Goal: Book appointment/travel/reservation

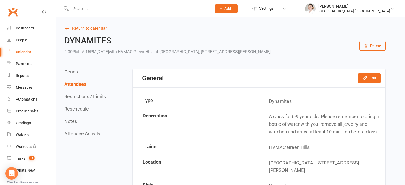
scroll to position [696, 0]
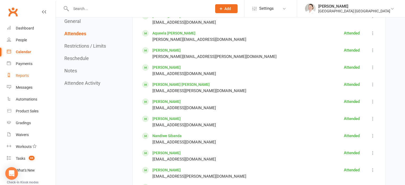
click at [21, 77] on div "Reports" at bounding box center [22, 76] width 13 height 4
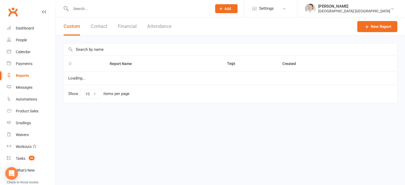
select select "25"
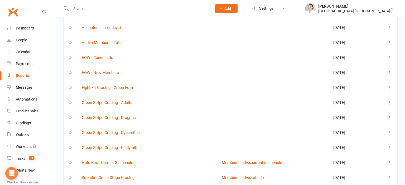
scroll to position [56, 0]
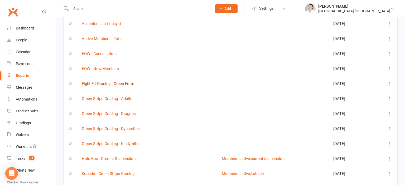
click at [123, 85] on link "Fight Fit Grading - Green Form" at bounding box center [108, 84] width 52 height 5
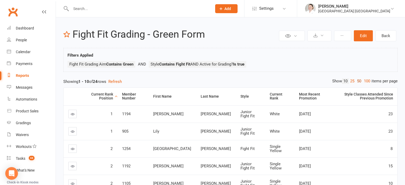
click at [357, 80] on link "50" at bounding box center [359, 82] width 7 height 6
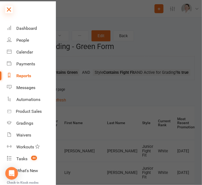
click at [9, 10] on icon at bounding box center [8, 9] width 7 height 7
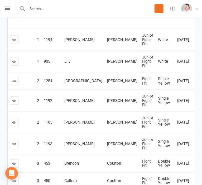
scroll to position [139, 0]
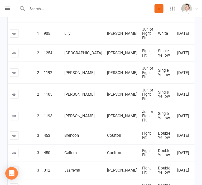
click at [56, 8] on input "text" at bounding box center [90, 8] width 129 height 7
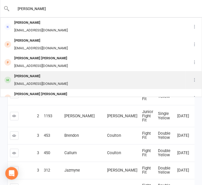
type input "hudson"
click at [43, 79] on div "Hudson Garland" at bounding box center [41, 77] width 57 height 8
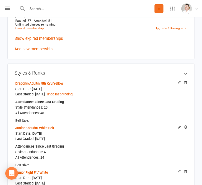
scroll to position [334, 0]
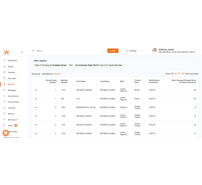
scroll to position [28, 0]
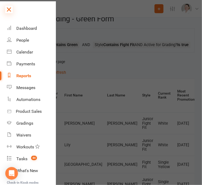
click at [9, 8] on icon at bounding box center [8, 9] width 7 height 7
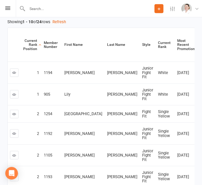
scroll to position [6, 0]
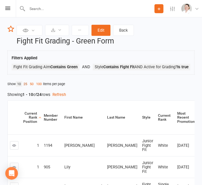
click at [27, 87] on link "25" at bounding box center [25, 84] width 6 height 6
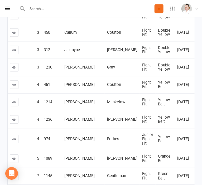
scroll to position [249, 0]
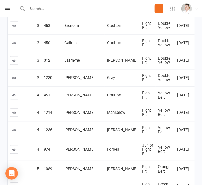
click at [105, 87] on td "Gray" at bounding box center [122, 77] width 35 height 17
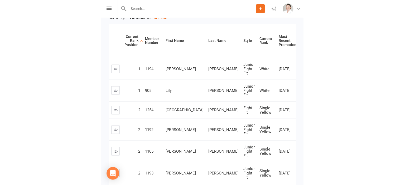
scroll to position [0, 0]
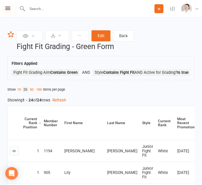
click at [8, 9] on icon at bounding box center [7, 8] width 5 height 3
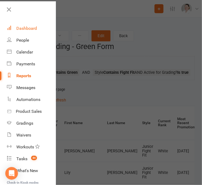
click at [27, 33] on link "Dashboard" at bounding box center [31, 28] width 49 height 12
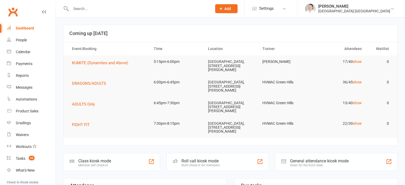
click at [79, 8] on input "text" at bounding box center [138, 8] width 139 height 7
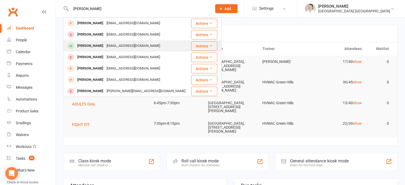
type input "chloe"
click at [100, 46] on div "[PERSON_NAME]" at bounding box center [90, 46] width 29 height 8
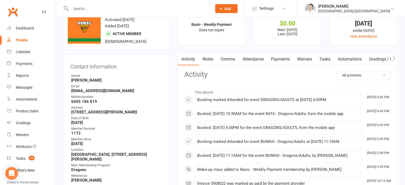
scroll to position [28, 0]
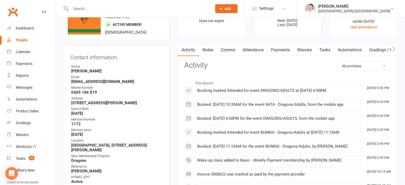
click at [257, 49] on link "Attendance" at bounding box center [253, 50] width 28 height 12
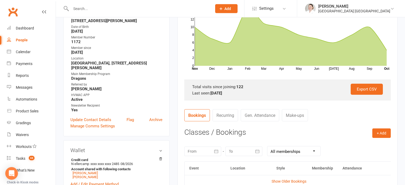
scroll to position [111, 0]
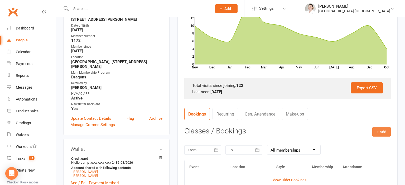
click at [382, 131] on button "+ Add" at bounding box center [382, 131] width 18 height 9
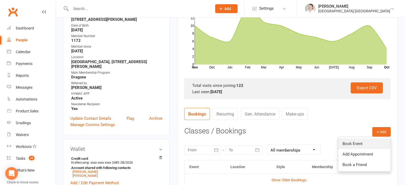
click at [358, 145] on link "Book Event" at bounding box center [364, 144] width 52 height 11
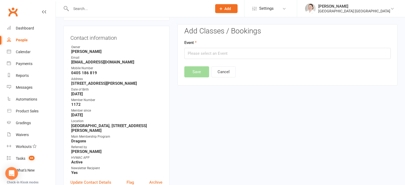
scroll to position [45, 0]
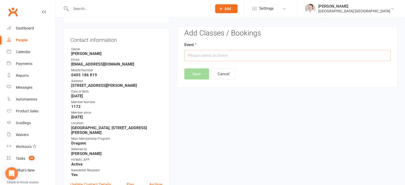
click at [200, 58] on input "text" at bounding box center [287, 55] width 207 height 11
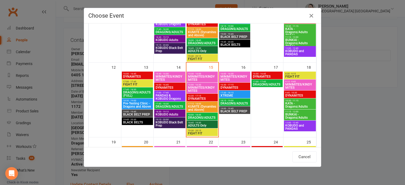
scroll to position [175, 0]
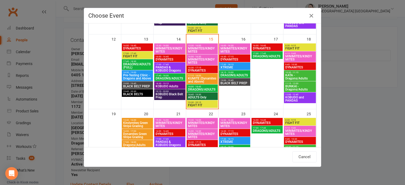
click at [206, 104] on span "FIGHT FIT" at bounding box center [202, 105] width 29 height 3
type input "FIGHT FIT - Oct 15, 2025 7:30:00 PM"
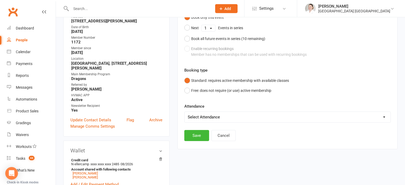
scroll to position [129, 0]
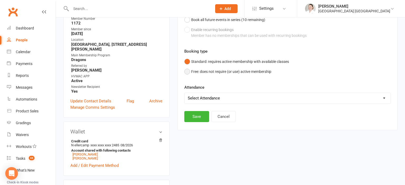
click at [188, 73] on button "Free: does not require (or use) active membership" at bounding box center [227, 72] width 87 height 10
click at [198, 118] on button "Save" at bounding box center [196, 116] width 25 height 11
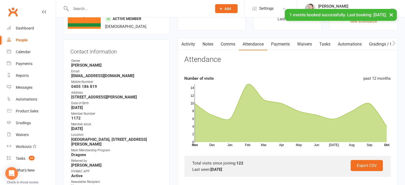
scroll to position [0, 0]
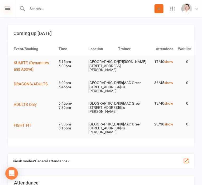
click at [9, 8] on icon at bounding box center [7, 8] width 5 height 3
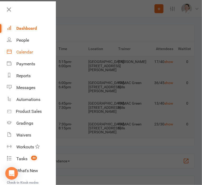
click at [26, 54] on div "Calendar" at bounding box center [24, 52] width 17 height 5
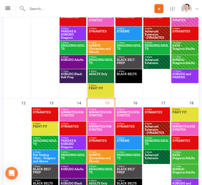
scroll to position [251, 0]
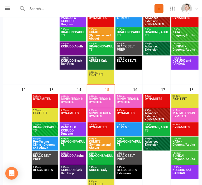
click at [124, 146] on span "DRAGONS/ADULTS" at bounding box center [129, 144] width 25 height 9
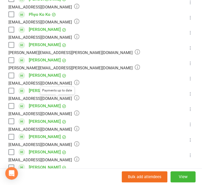
scroll to position [379, 0]
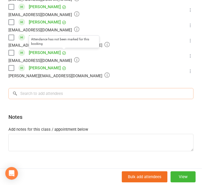
click at [66, 99] on input "search" at bounding box center [100, 93] width 185 height 11
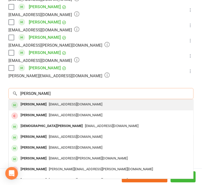
type input "[PERSON_NAME]"
click at [63, 106] on span "[EMAIL_ADDRESS][DOMAIN_NAME]" at bounding box center [76, 104] width 54 height 4
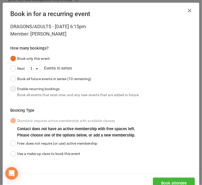
scroll to position [11, 0]
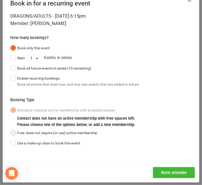
click at [30, 133] on button "Free: does not require (or use) active membership" at bounding box center [53, 133] width 87 height 10
click at [179, 171] on button "Book attendee" at bounding box center [174, 172] width 42 height 11
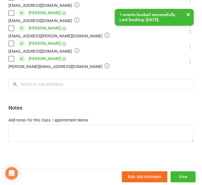
scroll to position [411, 0]
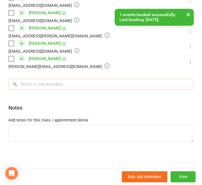
click at [42, 88] on input "search" at bounding box center [100, 84] width 185 height 11
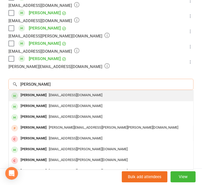
type input "[PERSON_NAME]"
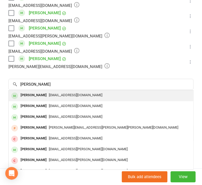
click at [40, 96] on div "[PERSON_NAME]" at bounding box center [33, 96] width 30 height 8
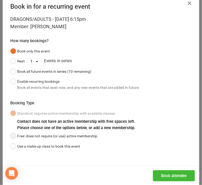
scroll to position [11, 0]
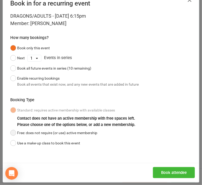
click at [24, 131] on button "Free: does not require (or use) active membership" at bounding box center [53, 133] width 87 height 10
click at [180, 173] on button "Book attendee" at bounding box center [174, 172] width 42 height 11
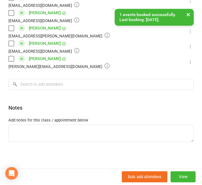
scroll to position [426, 0]
